Goal: Task Accomplishment & Management: Use online tool/utility

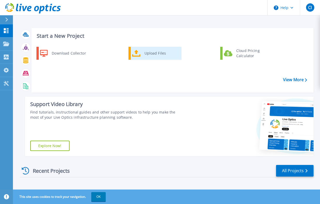
click at [150, 55] on div "Upload Files" at bounding box center [161, 53] width 38 height 10
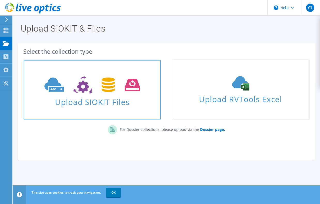
drag, startPoint x: 0, startPoint y: 0, endPoint x: 118, endPoint y: 81, distance: 143.1
click at [118, 81] on icon at bounding box center [92, 85] width 95 height 18
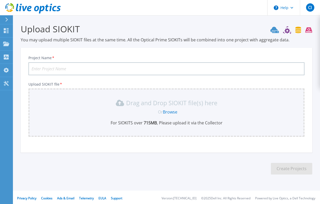
scroll to position [2, 0]
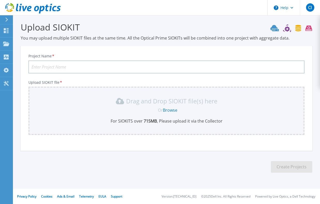
click at [121, 68] on input "Project Name *" at bounding box center [166, 67] width 276 height 13
type input "CICC"
click at [173, 110] on link "Browse" at bounding box center [170, 110] width 14 height 6
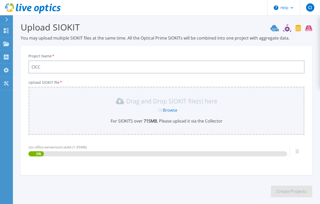
scroll to position [26, 0]
